Goal: Book appointment/travel/reservation

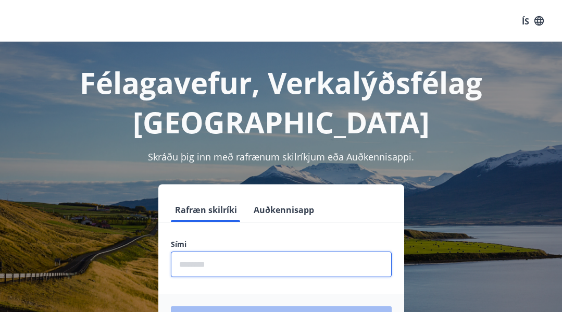
click at [236, 261] on input "phone" at bounding box center [281, 264] width 221 height 26
type input "********"
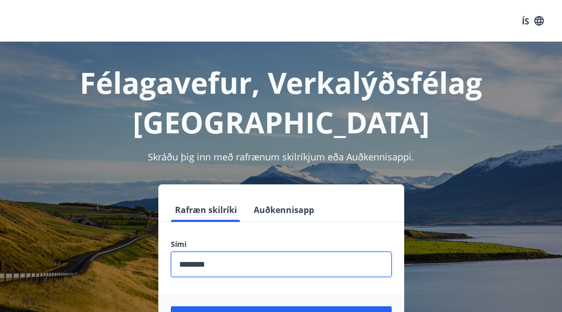
scroll to position [104, 0]
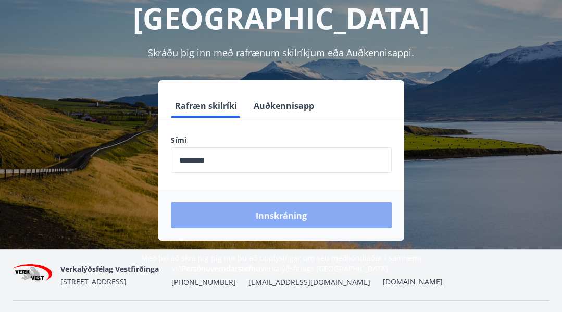
click at [229, 220] on button "Innskráning" at bounding box center [281, 215] width 221 height 26
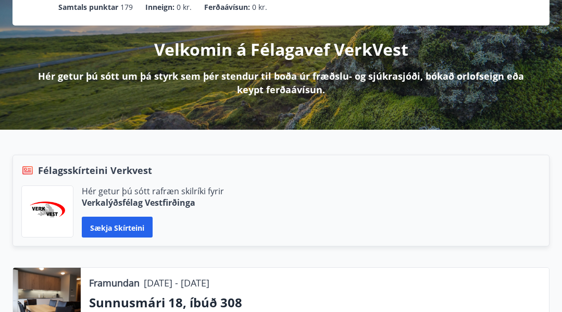
scroll to position [208, 0]
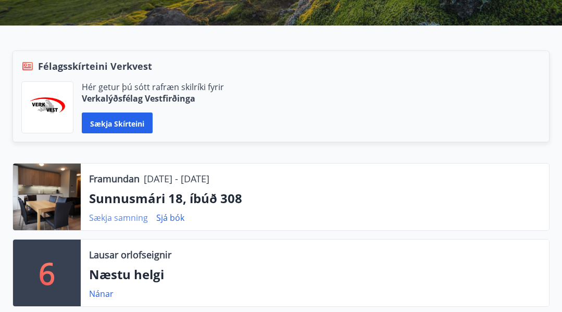
click at [131, 216] on font "Sækja samning" at bounding box center [118, 217] width 59 height 11
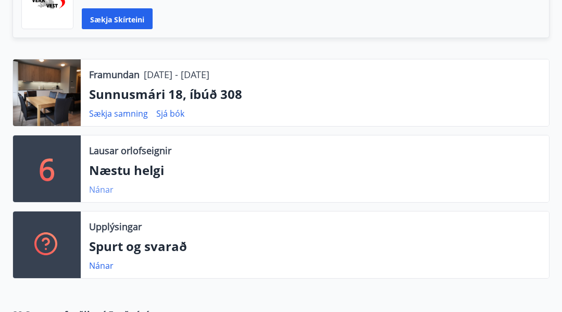
click at [102, 186] on font "Nánar" at bounding box center [101, 189] width 24 height 11
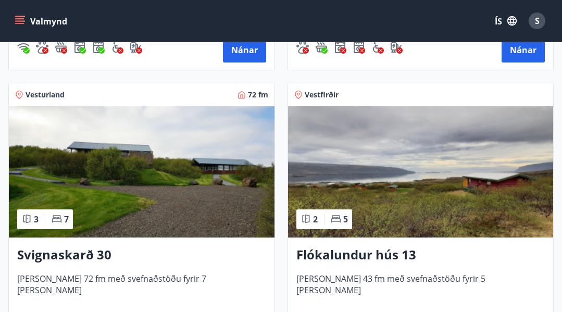
scroll to position [521, 0]
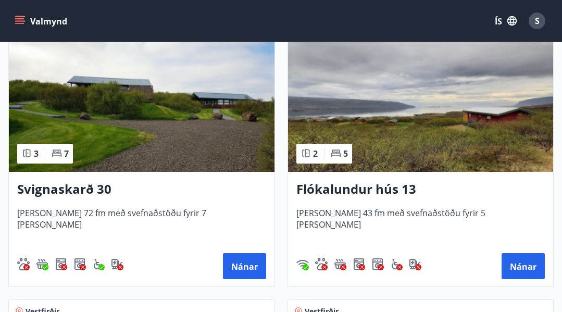
click at [330, 151] on div "2 5" at bounding box center [324, 154] width 56 height 20
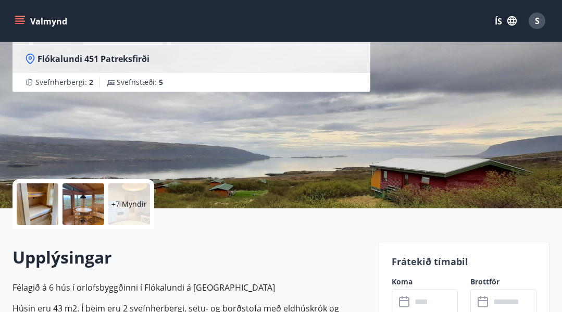
scroll to position [312, 0]
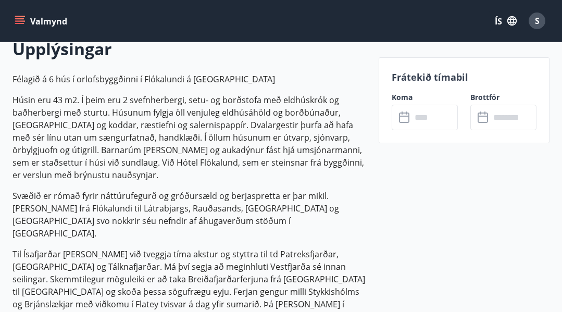
click at [419, 120] on input "text" at bounding box center [434, 118] width 46 height 26
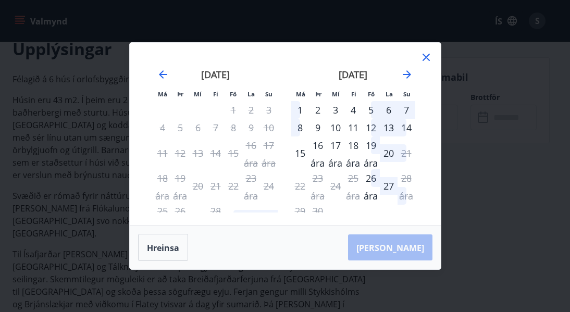
click at [424, 56] on icon at bounding box center [425, 57] width 7 height 7
